Goal: Task Accomplishment & Management: Manage account settings

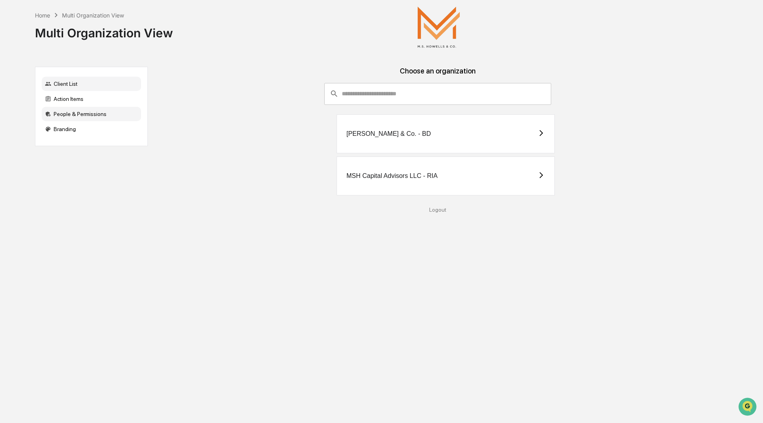
click at [95, 116] on div "People & Permissions" at bounding box center [91, 114] width 99 height 14
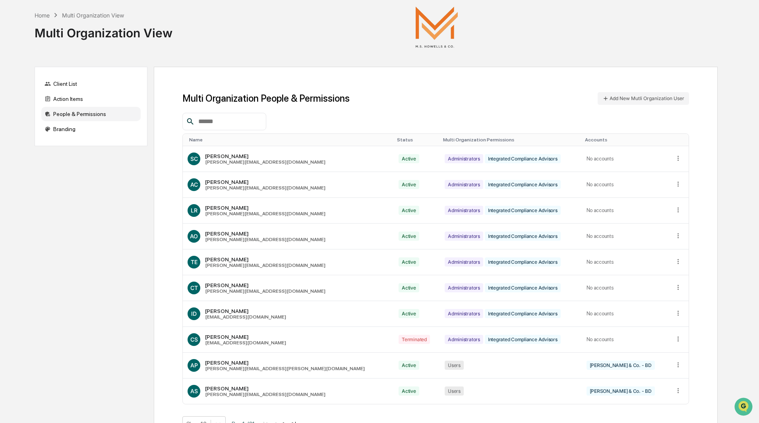
click at [225, 122] on input "text" at bounding box center [229, 121] width 68 height 10
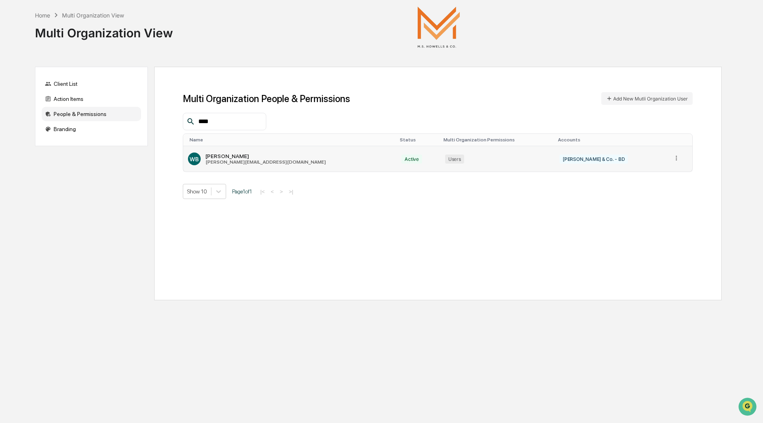
type input "****"
click at [676, 158] on icon at bounding box center [676, 158] width 1 height 5
click at [649, 182] on div "Change Status" at bounding box center [646, 184] width 56 height 8
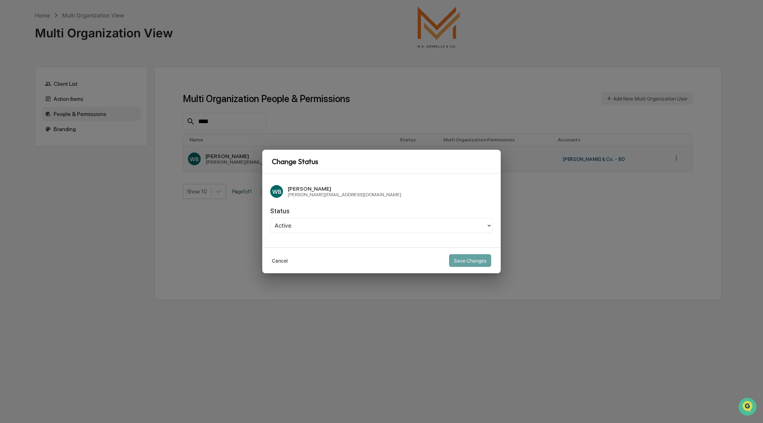
click at [283, 262] on button "Cancel" at bounding box center [280, 260] width 16 height 13
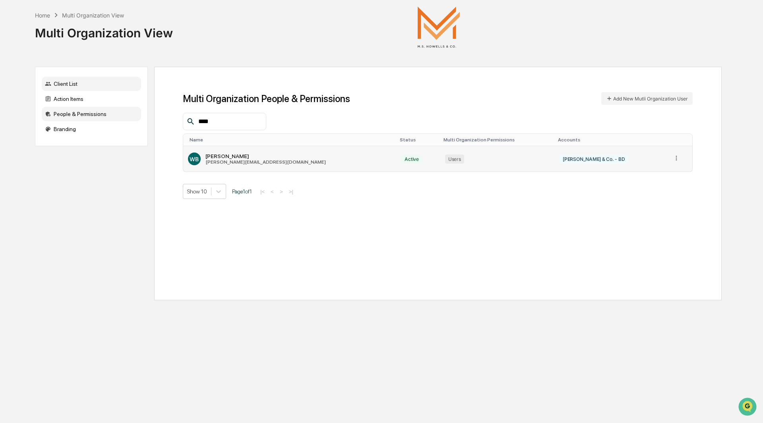
click at [63, 83] on div "Client List" at bounding box center [91, 84] width 99 height 14
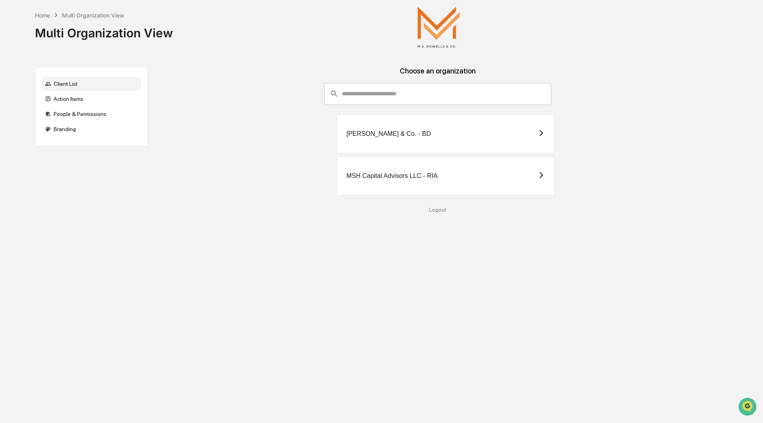
click at [440, 128] on div "[PERSON_NAME] & Co. - BD" at bounding box center [446, 134] width 219 height 39
